Goal: Information Seeking & Learning: Check status

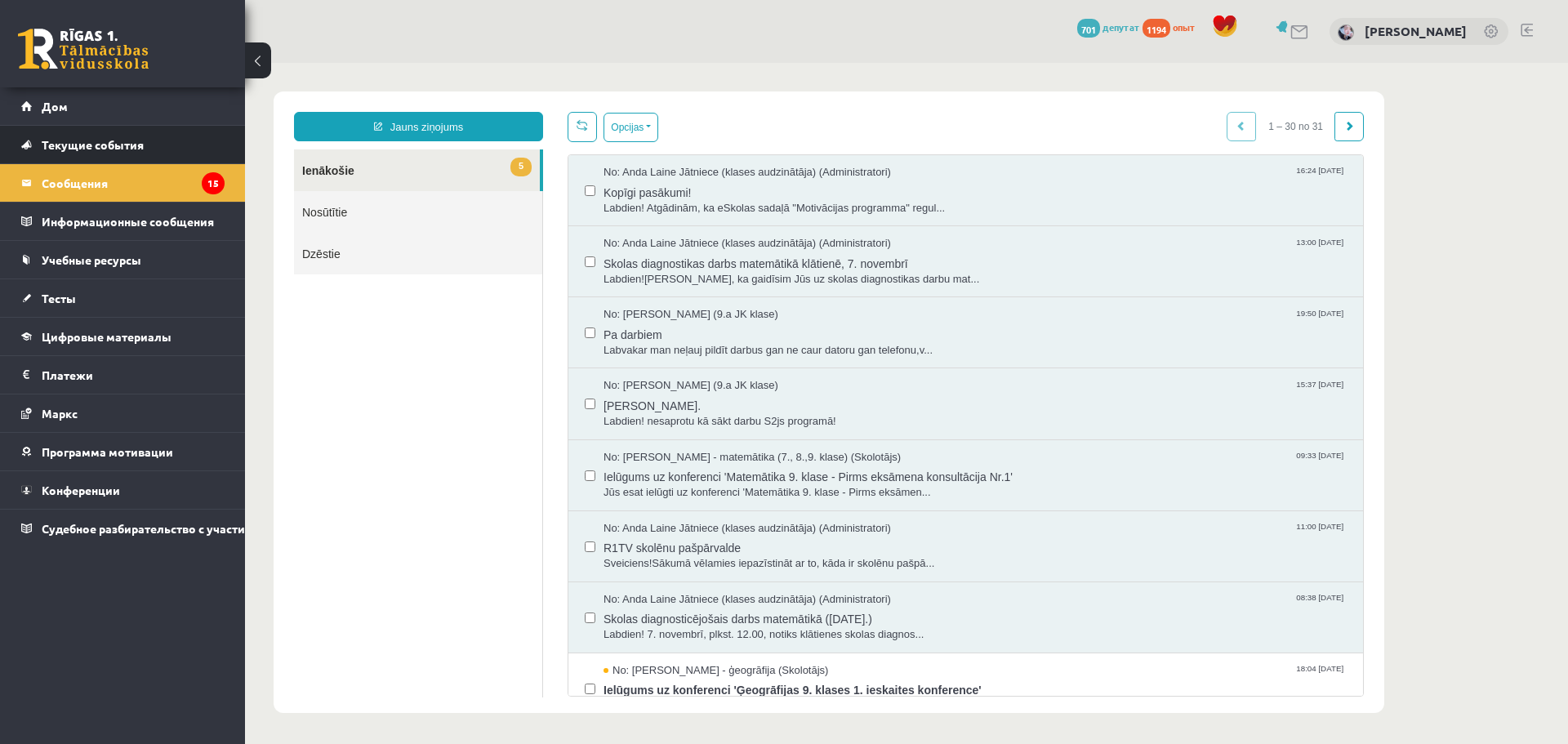
scroll to position [1594, 0]
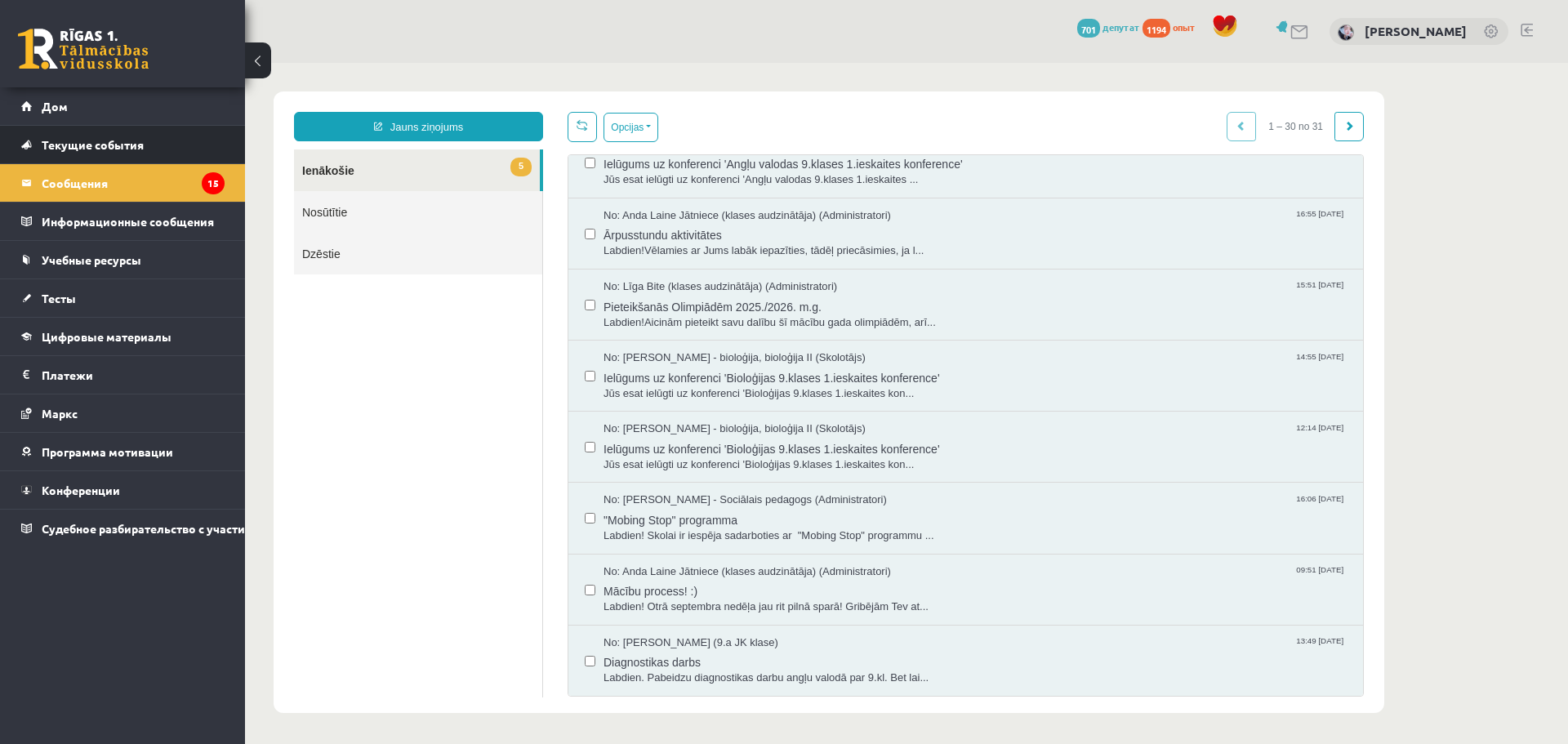
click at [108, 163] on li "Текущие события Как учиться в eSCHOOL Контакты Нормативные акты Онлайн-консульт…" at bounding box center [122, 145] width 245 height 39
click at [130, 103] on link "Дом" at bounding box center [123, 106] width 204 height 38
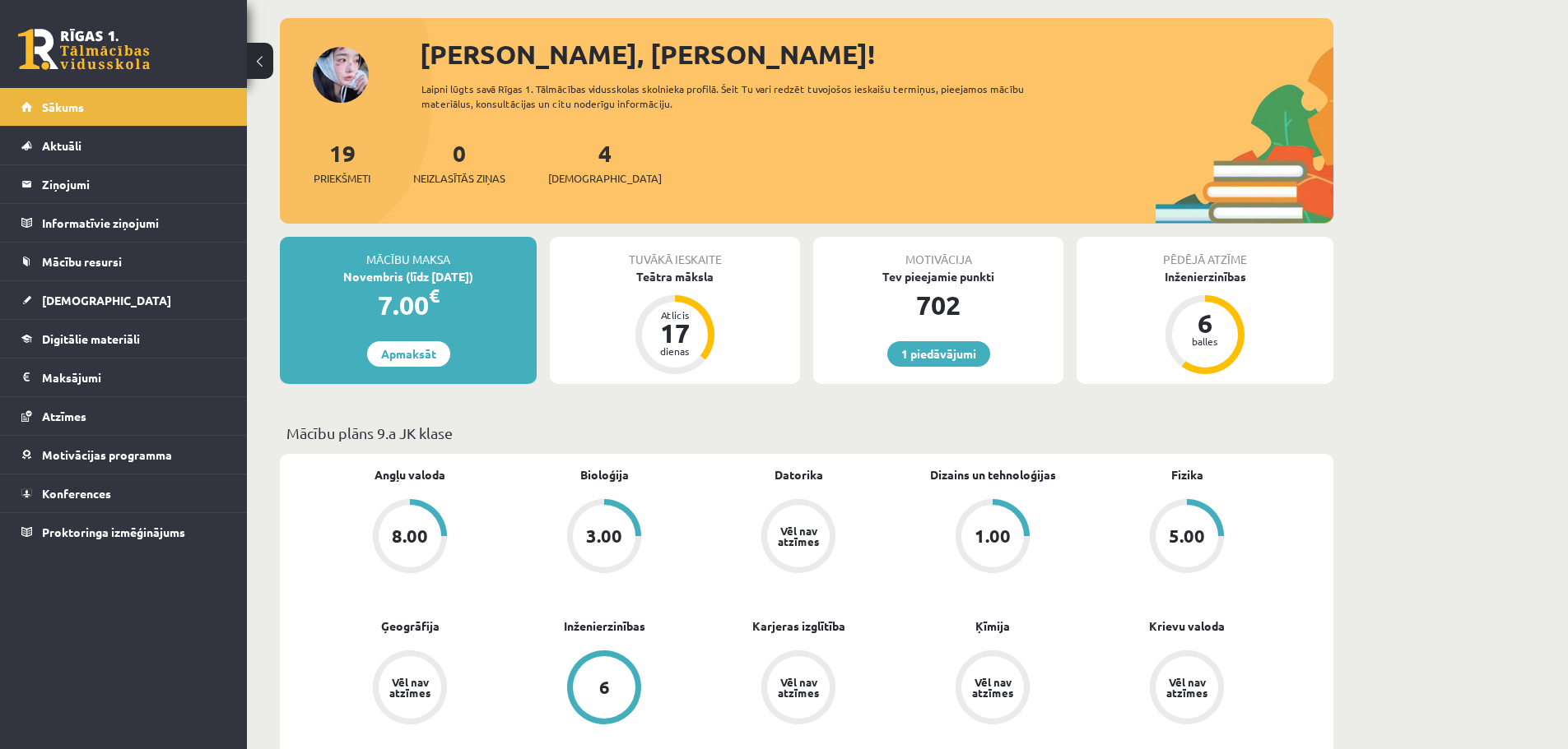
scroll to position [246, 0]
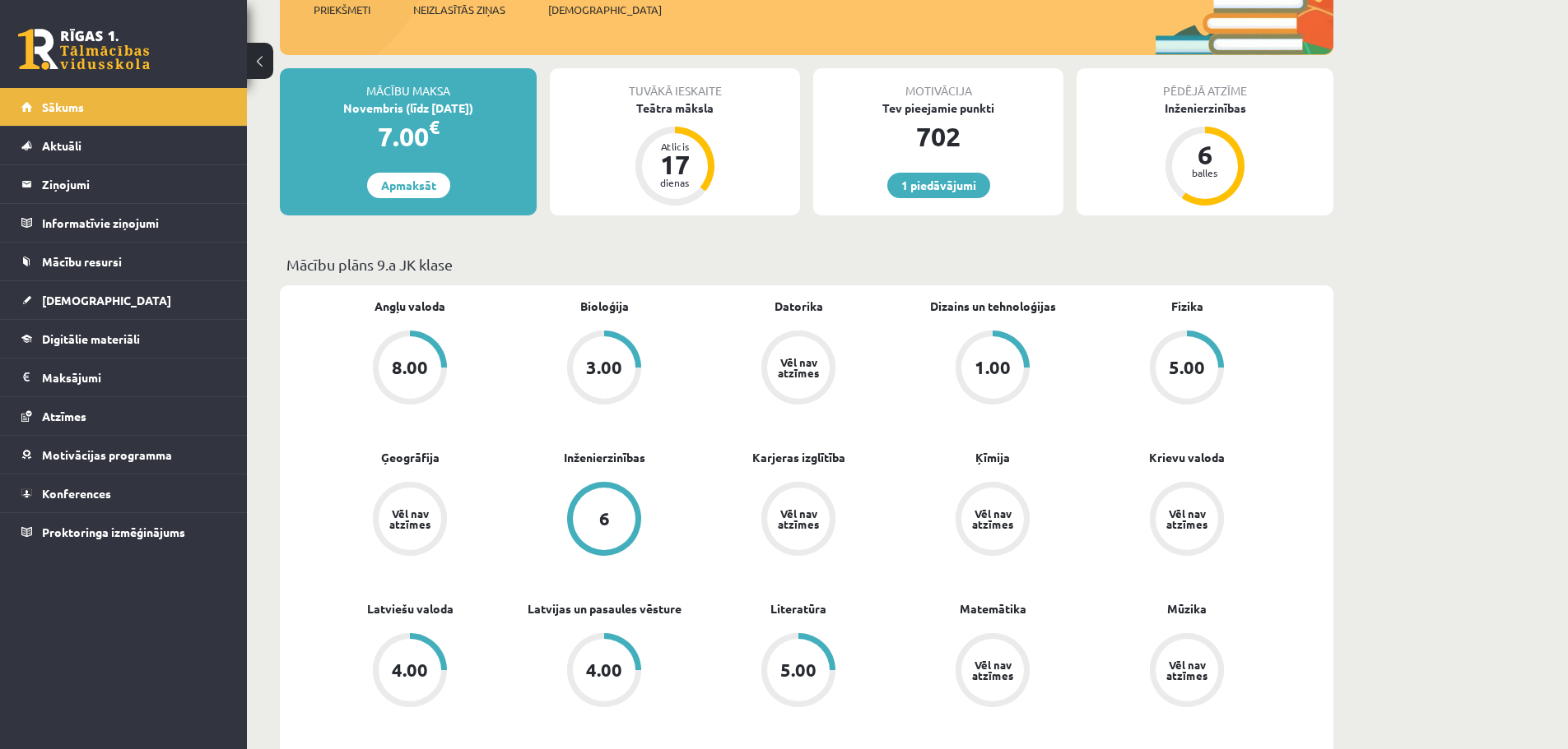
click at [984, 374] on div "1.00" at bounding box center [992, 367] width 36 height 18
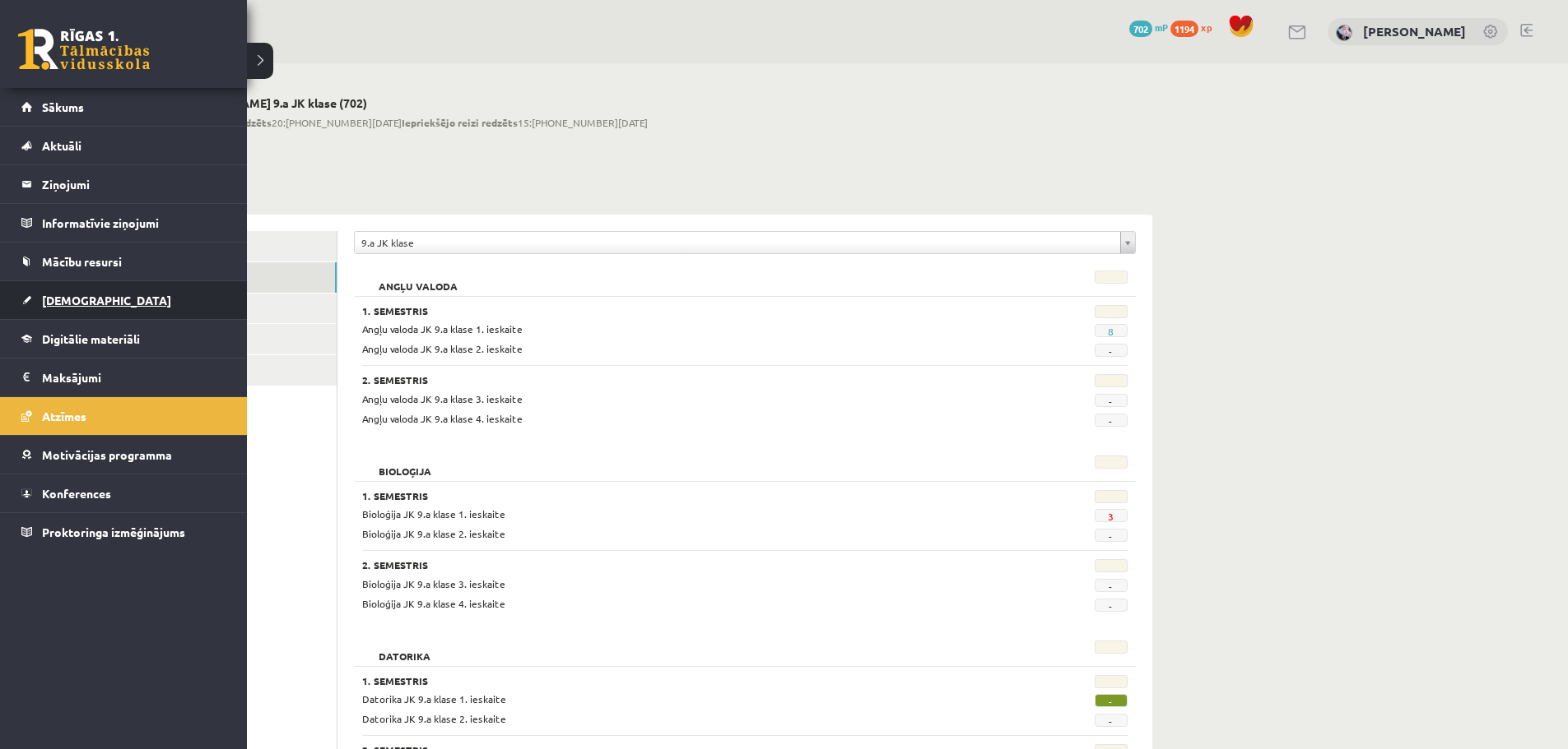
click at [62, 285] on link "[DEMOGRAPHIC_DATA]" at bounding box center [124, 300] width 205 height 38
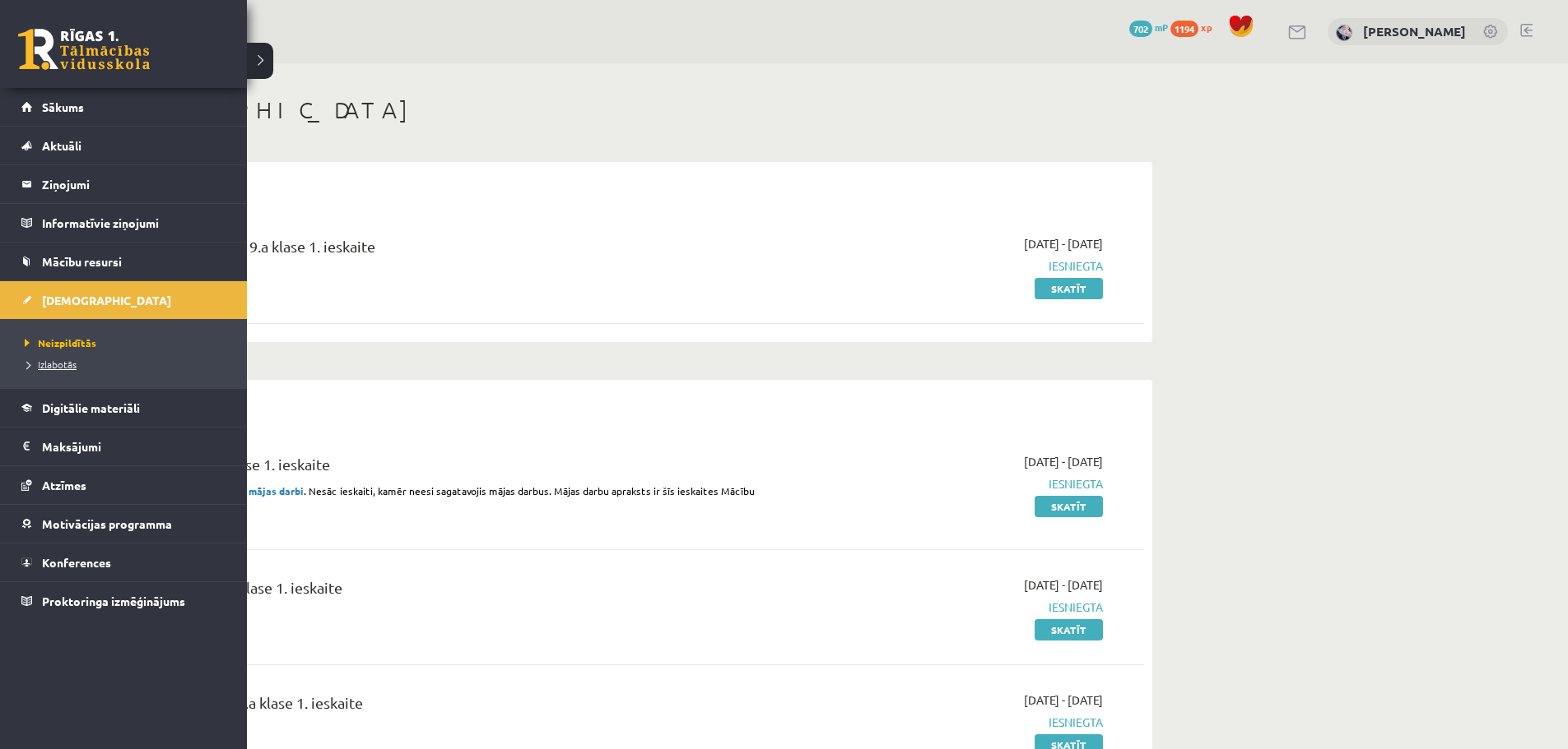
click at [72, 363] on span "Izlabotās" at bounding box center [49, 365] width 56 height 13
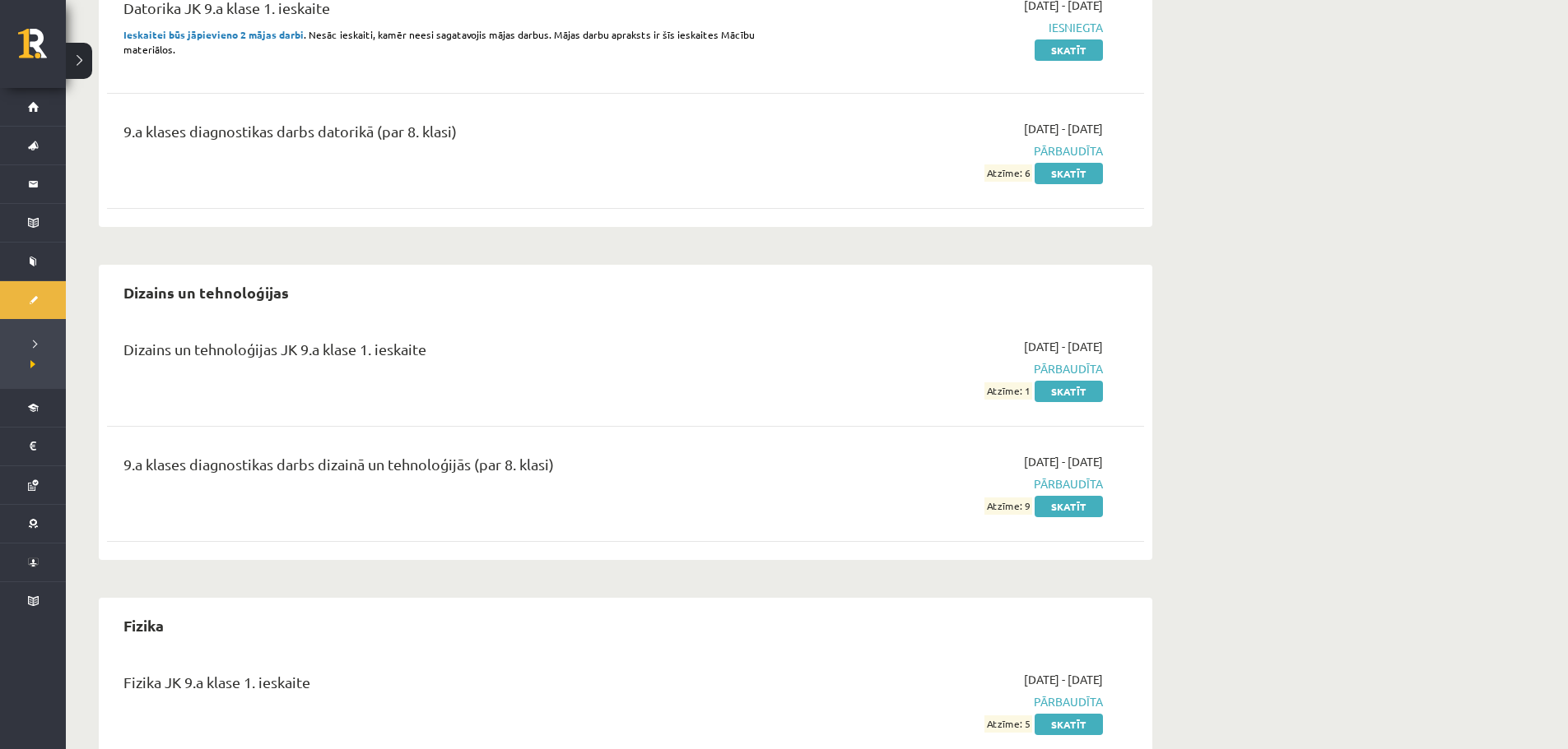
scroll to position [987, 0]
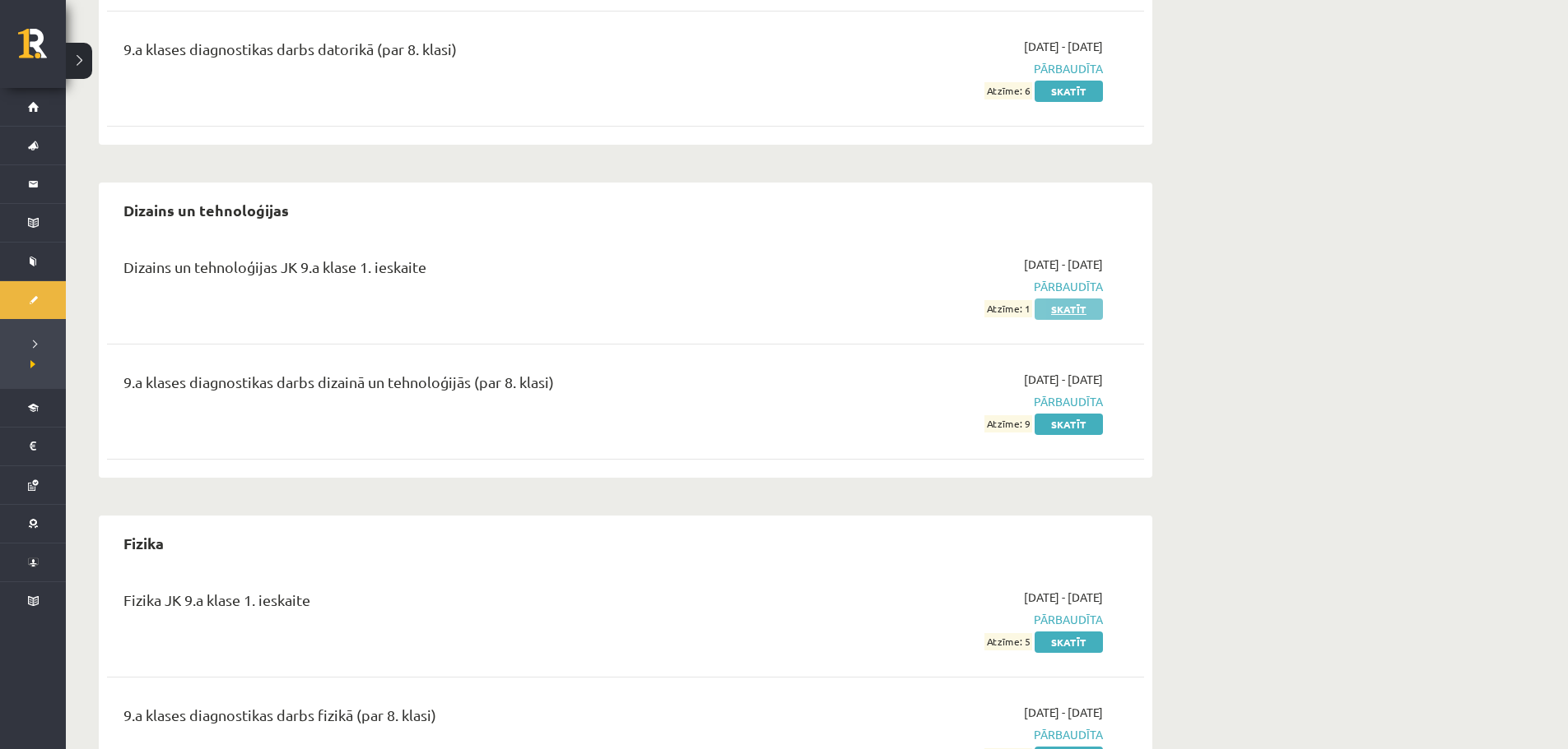
click at [1041, 304] on link "Skatīt" at bounding box center [1068, 309] width 68 height 21
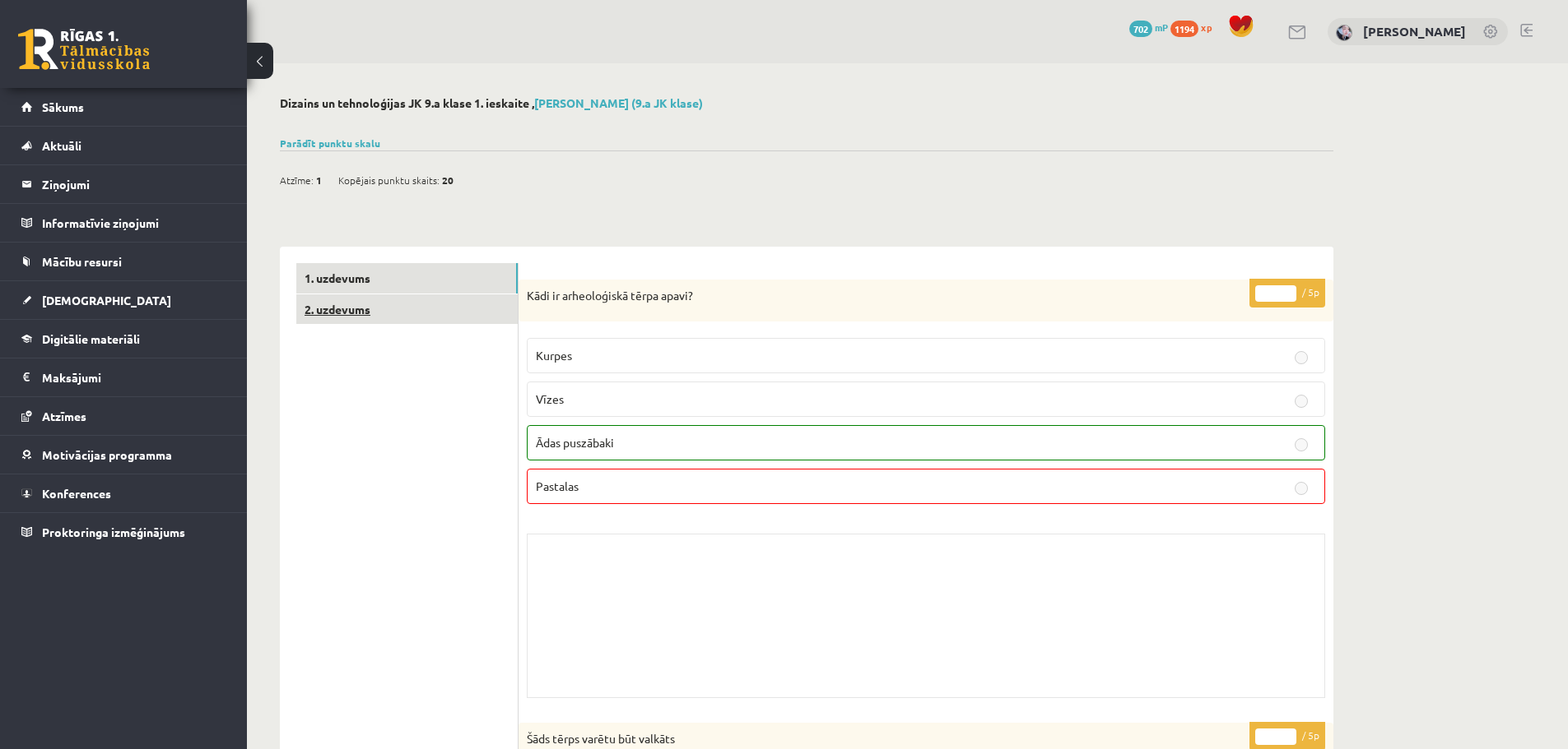
click at [399, 322] on link "2. uzdevums" at bounding box center [406, 310] width 221 height 31
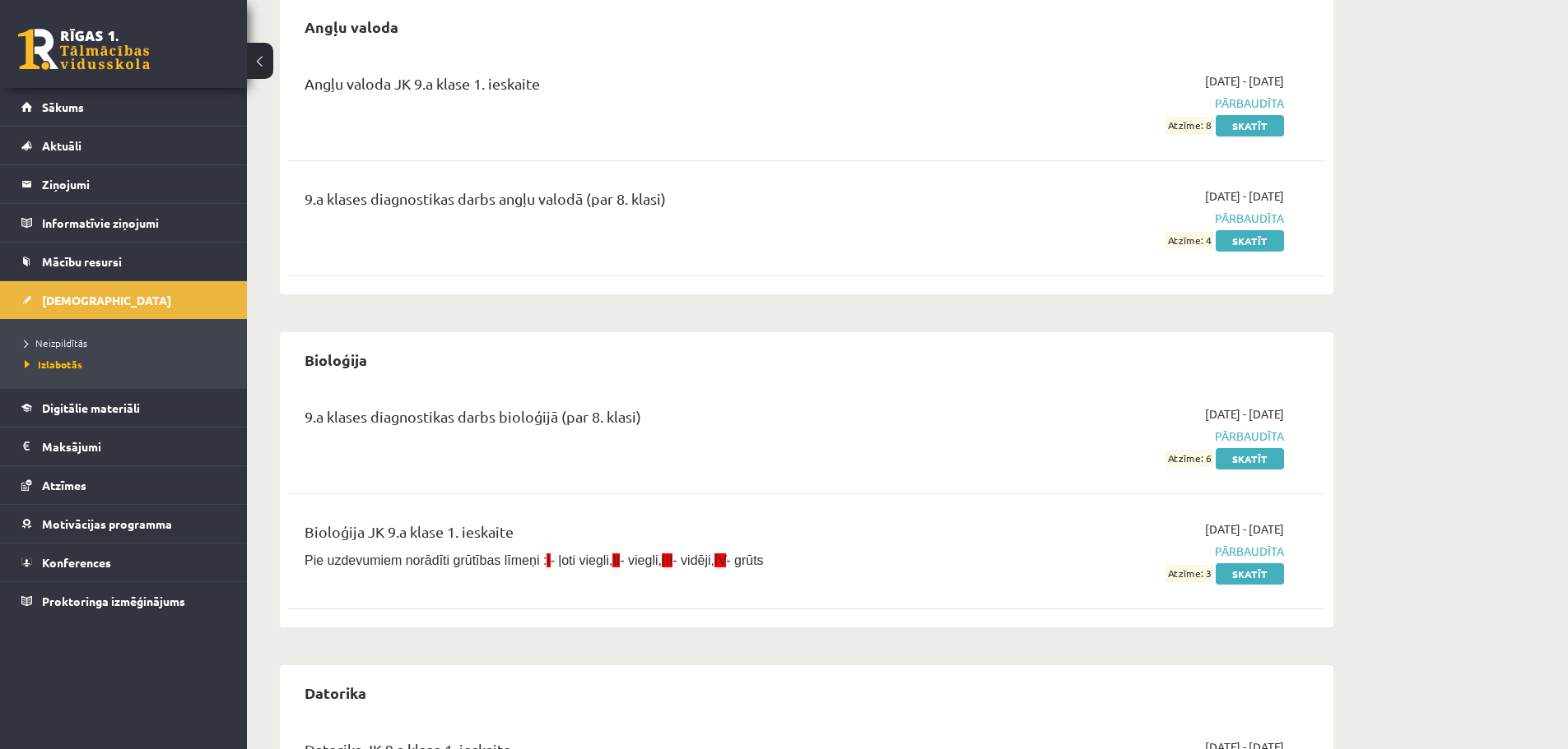
scroll to position [82, 0]
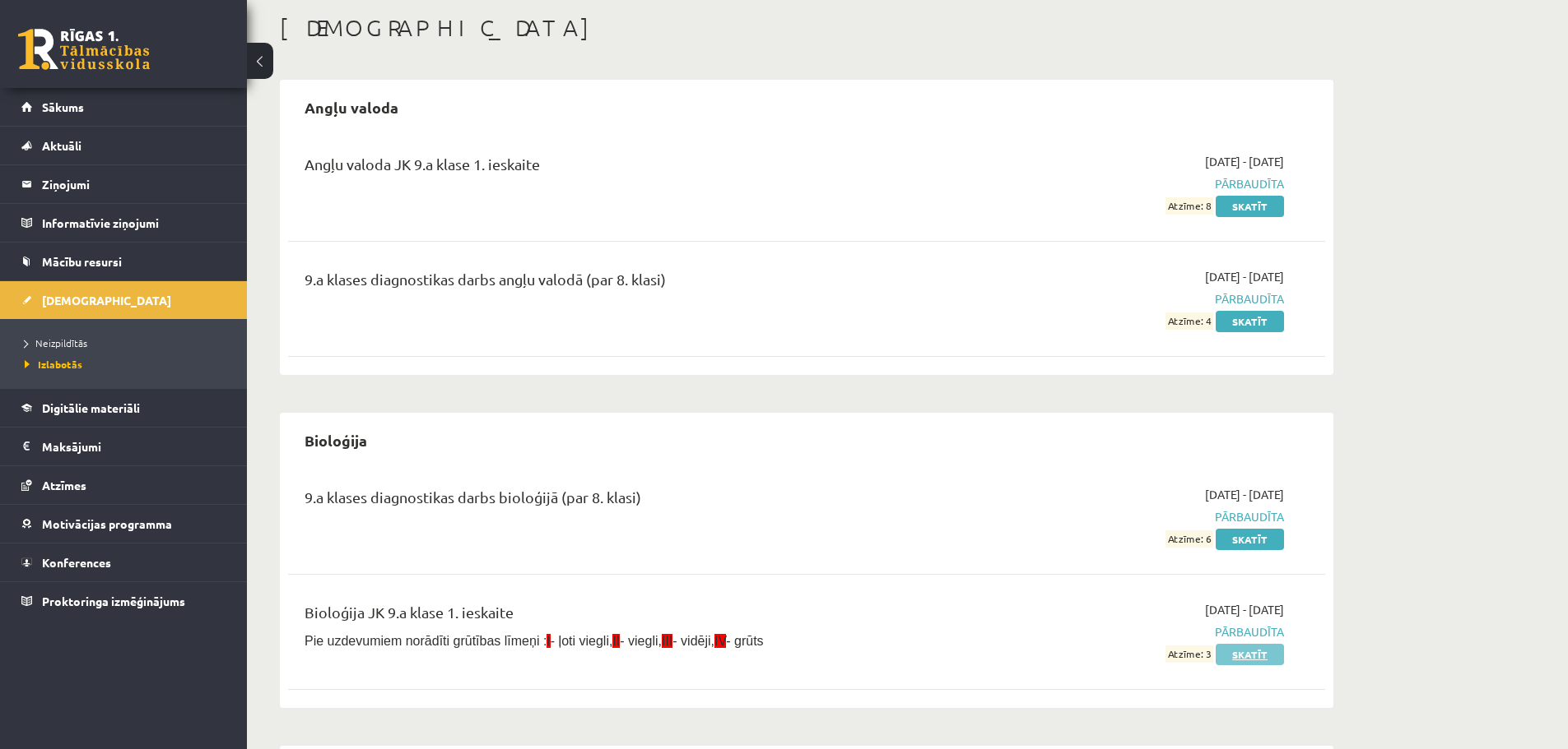
click at [1278, 653] on link "Skatīt" at bounding box center [1249, 654] width 68 height 21
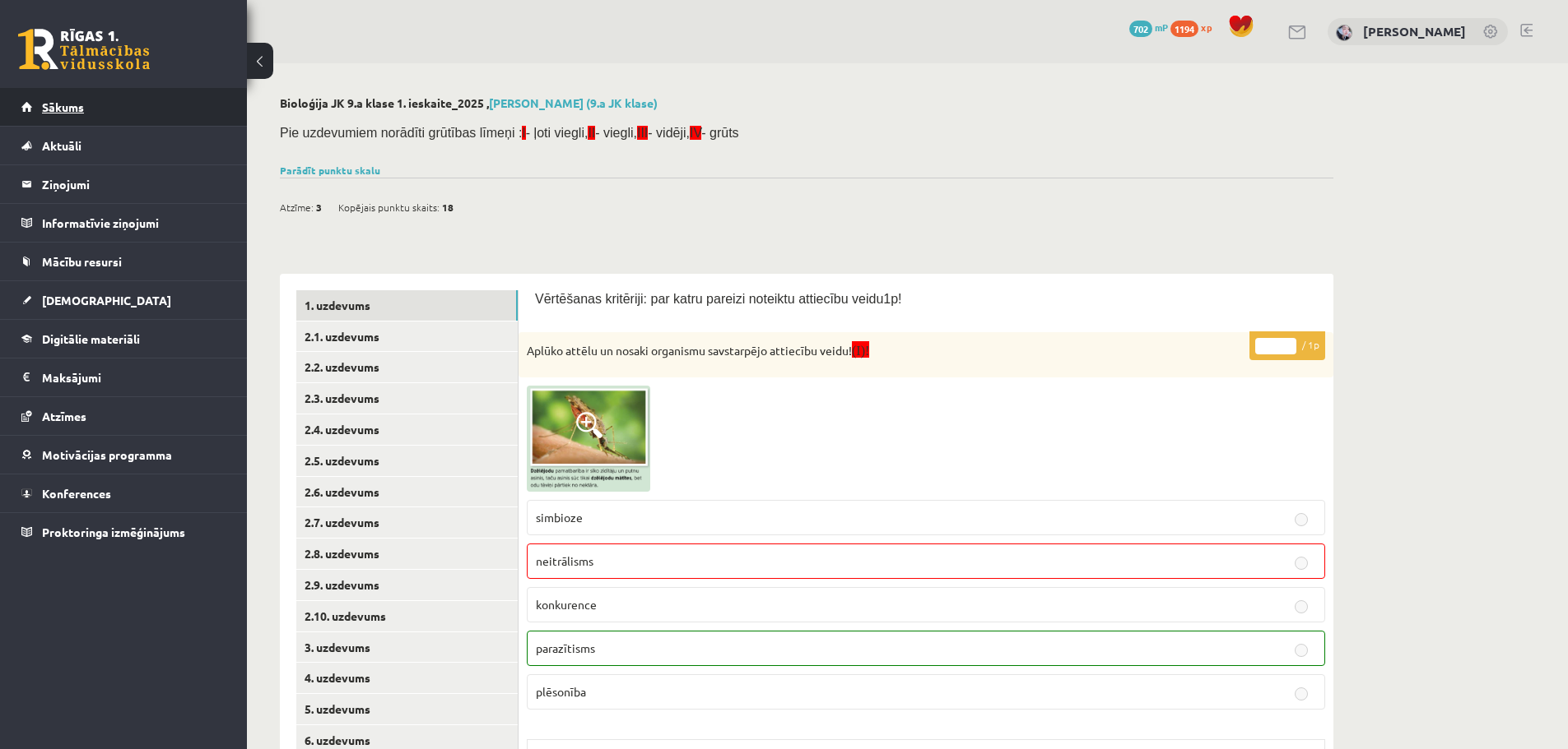
click at [115, 125] on link "Sākums" at bounding box center [124, 106] width 205 height 38
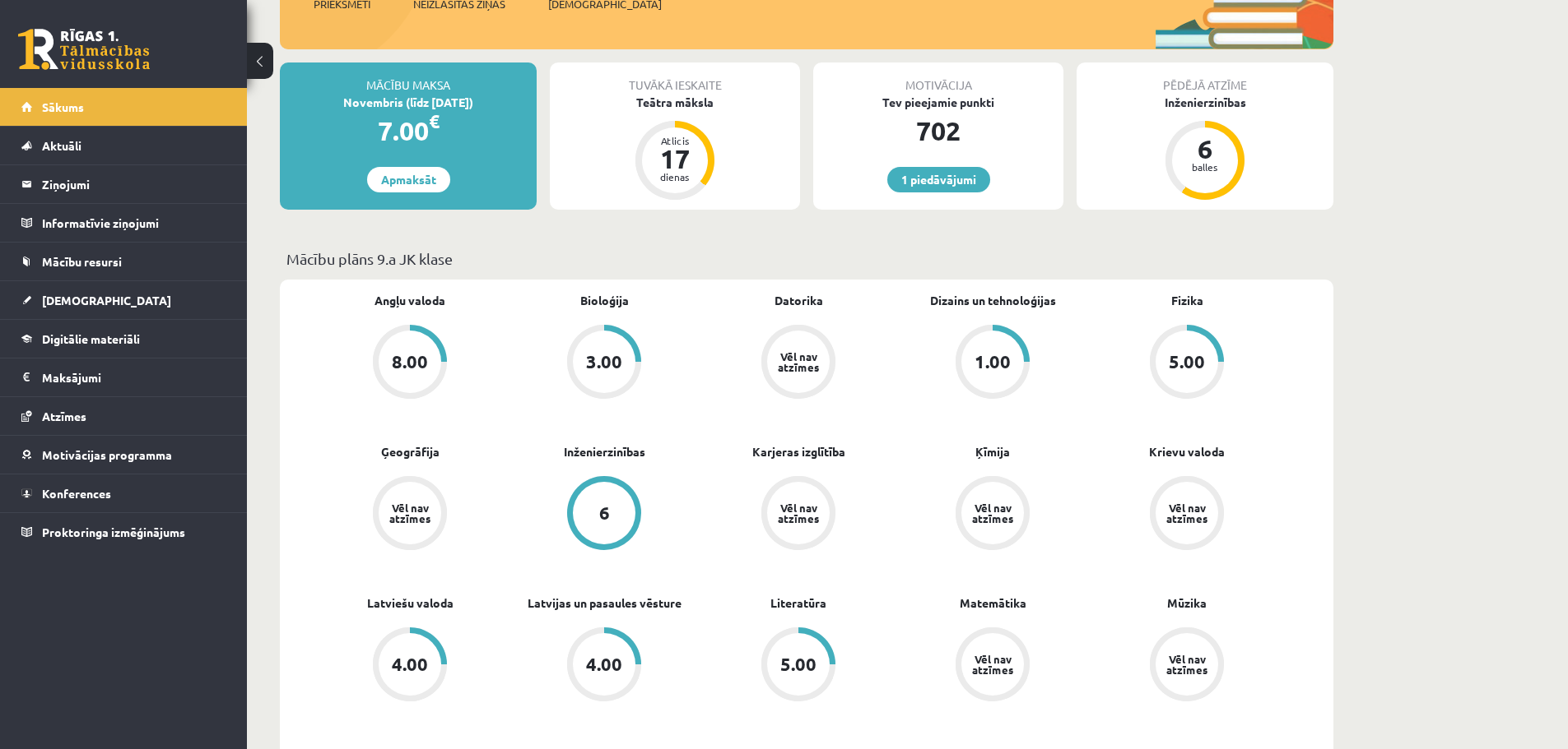
scroll to position [246, 0]
